Goal: Task Accomplishment & Management: Manage account settings

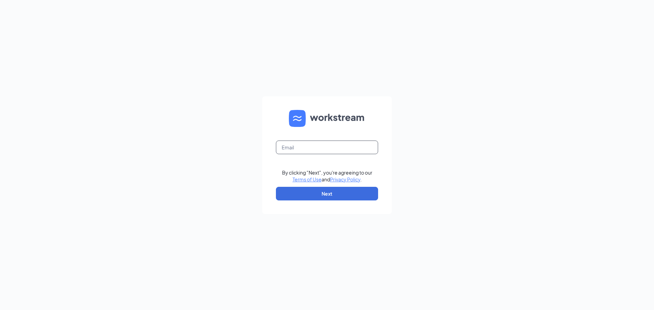
click at [326, 146] on input "text" at bounding box center [327, 148] width 102 height 14
type input "djm7748@gmail.com"
click at [331, 190] on button "Next" at bounding box center [327, 194] width 102 height 14
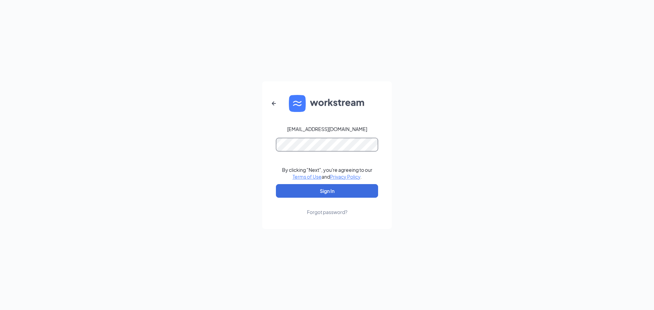
click at [276, 184] on button "Sign In" at bounding box center [327, 191] width 102 height 14
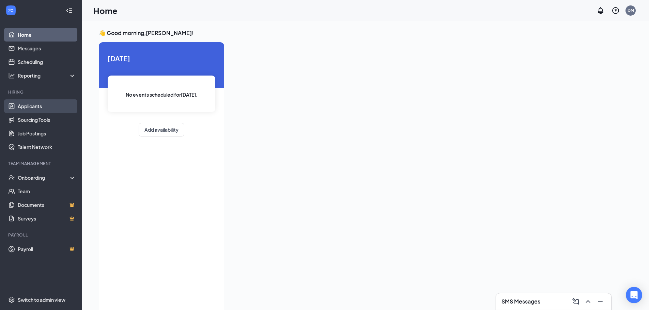
click at [26, 106] on link "Applicants" at bounding box center [47, 106] width 58 height 14
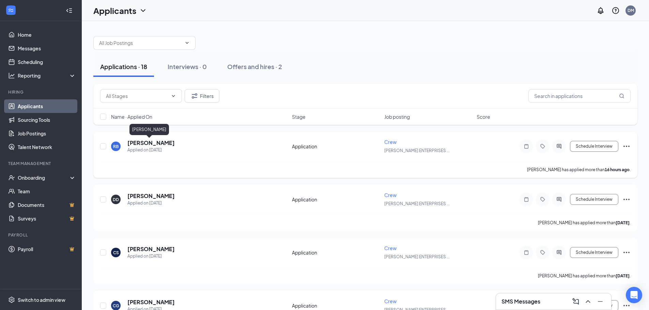
click at [145, 144] on h5 "[PERSON_NAME]" at bounding box center [150, 142] width 47 height 7
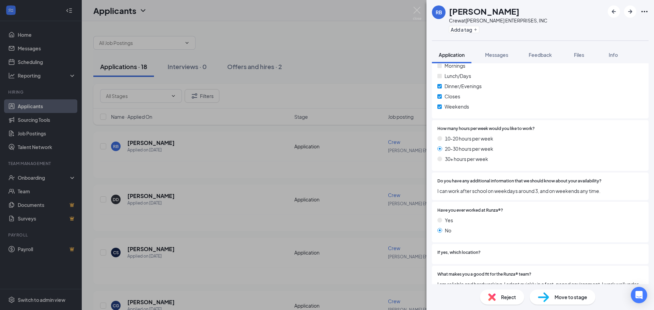
scroll to position [394, 0]
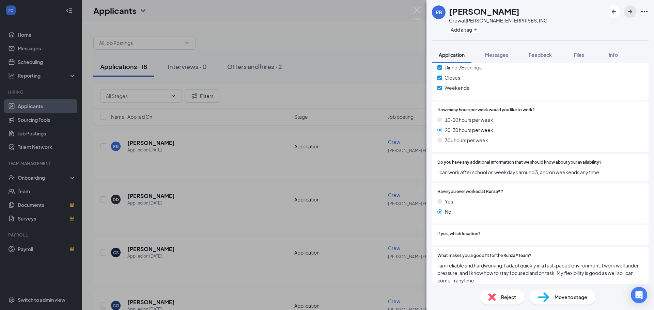
click at [633, 14] on icon "ArrowRight" at bounding box center [630, 11] width 8 height 8
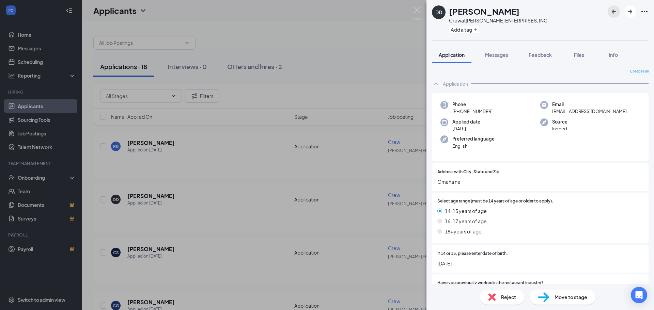
click at [612, 11] on icon "ArrowLeftNew" at bounding box center [614, 11] width 8 height 8
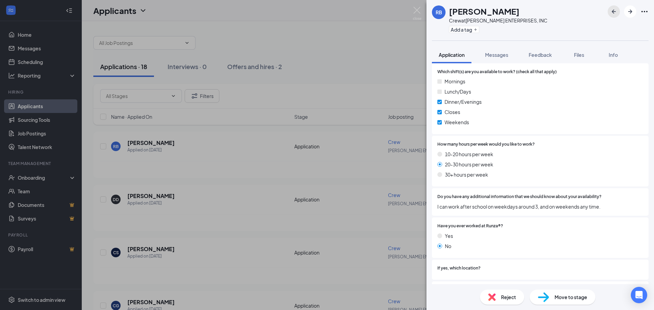
scroll to position [375, 0]
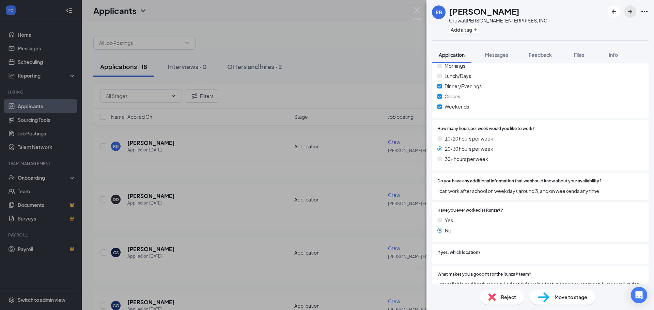
click at [633, 15] on icon "ArrowRight" at bounding box center [630, 11] width 8 height 8
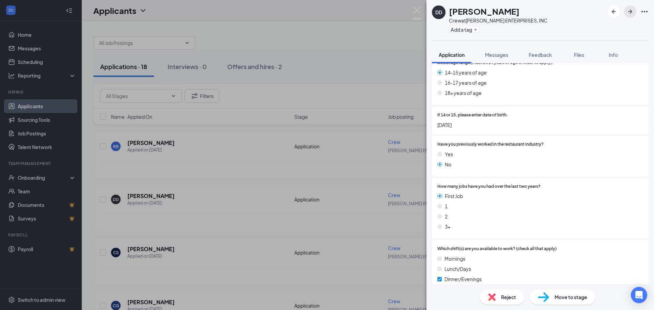
scroll to position [121, 0]
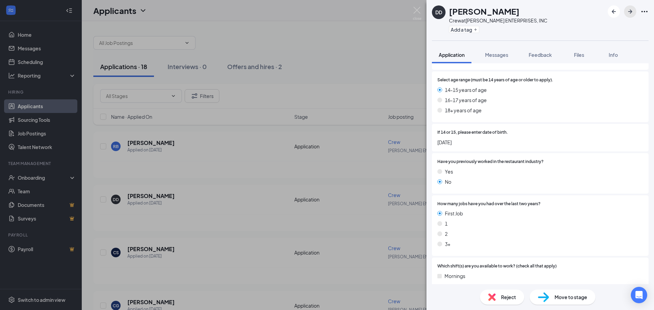
click at [629, 14] on icon "ArrowRight" at bounding box center [630, 11] width 8 height 8
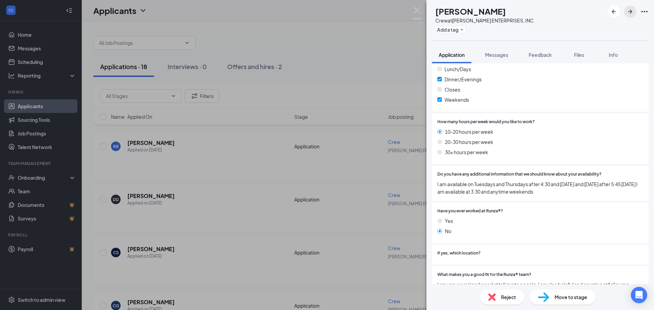
scroll to position [401, 0]
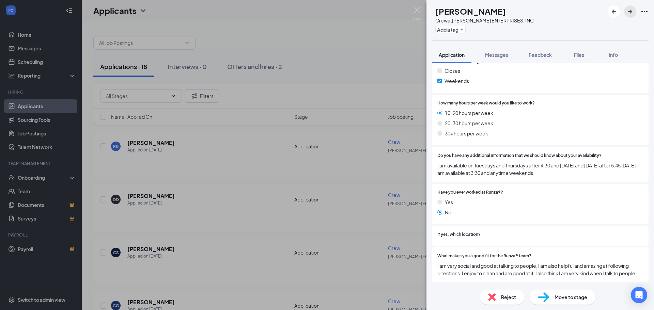
click at [634, 12] on button "button" at bounding box center [630, 11] width 12 height 12
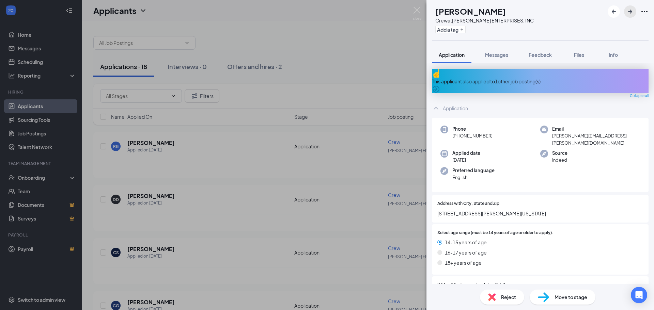
click at [628, 13] on icon "ArrowRight" at bounding box center [630, 11] width 8 height 8
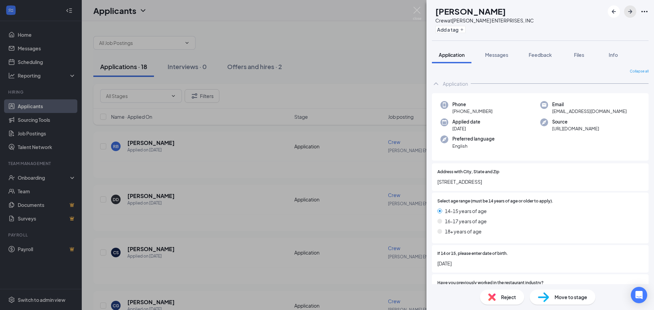
click at [628, 13] on icon "ArrowRight" at bounding box center [630, 11] width 8 height 8
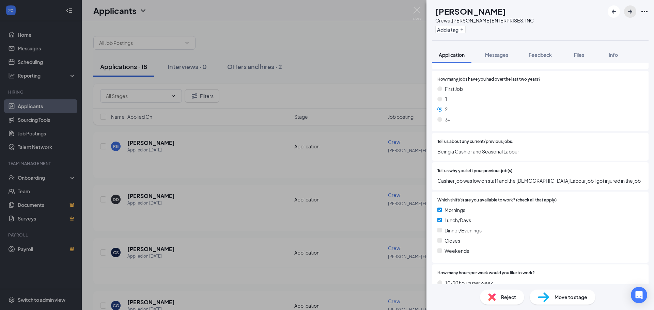
scroll to position [265, 0]
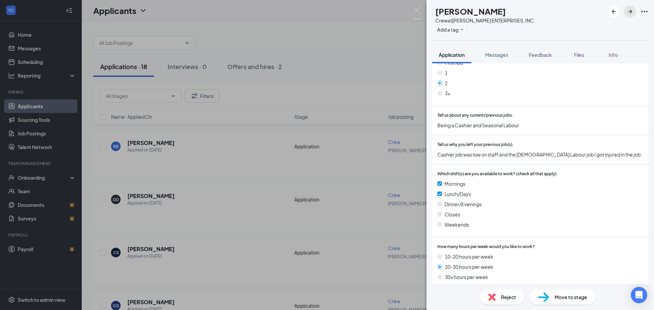
click at [628, 11] on icon "ArrowRight" at bounding box center [630, 11] width 8 height 8
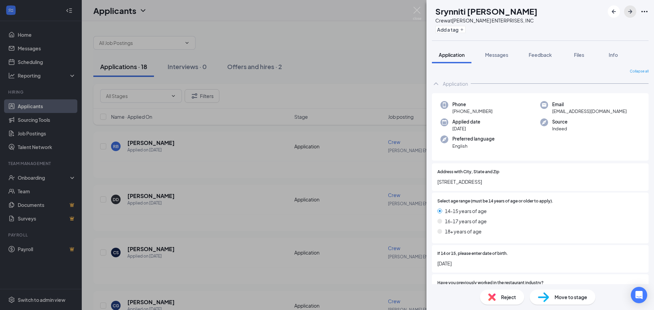
click at [629, 11] on icon "ArrowRight" at bounding box center [630, 11] width 8 height 8
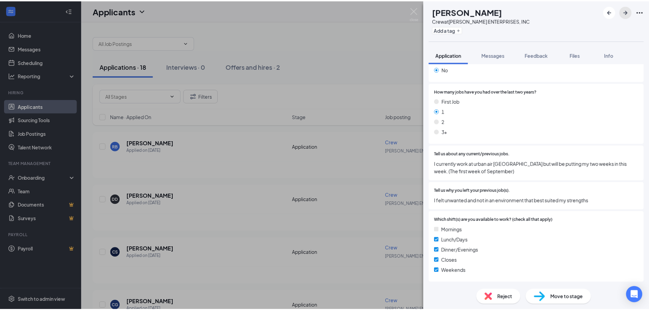
scroll to position [239, 0]
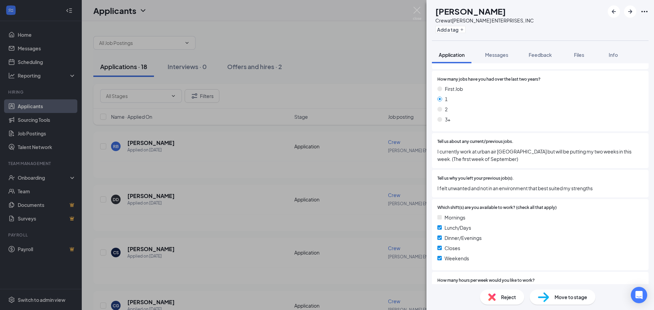
click at [395, 58] on div "[PERSON_NAME] [PERSON_NAME] Crew at [PERSON_NAME] ENTERPRISES, INC Add a tag Ap…" at bounding box center [327, 155] width 654 height 310
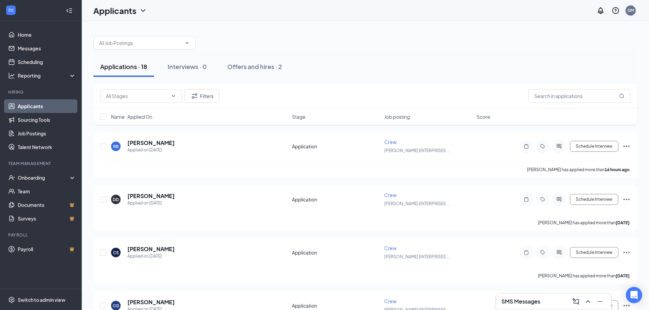
click at [629, 15] on div "DM" at bounding box center [631, 10] width 10 height 10
click at [575, 79] on div "Log out" at bounding box center [601, 76] width 83 height 7
